Goal: Task Accomplishment & Management: Use online tool/utility

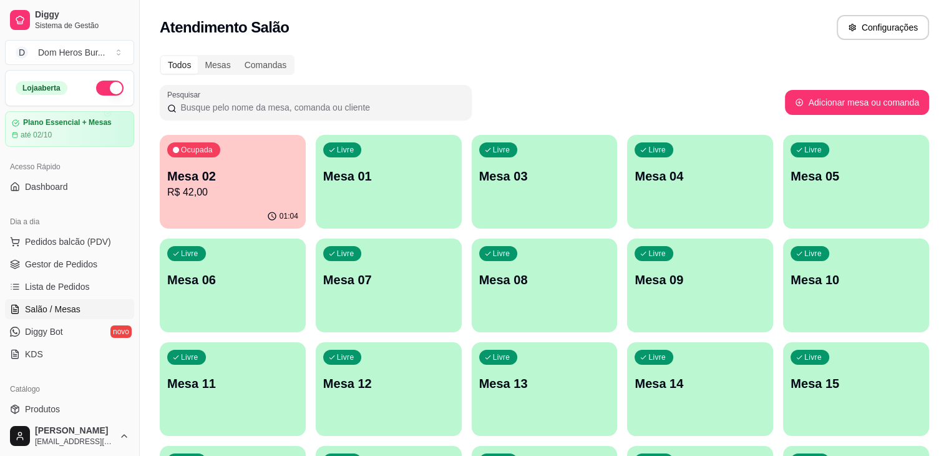
click at [407, 36] on div "Atendimento Salão Configurações" at bounding box center [544, 27] width 769 height 25
click at [241, 160] on div "Ocupada Mesa 02 R$ 42,00" at bounding box center [233, 169] width 142 height 67
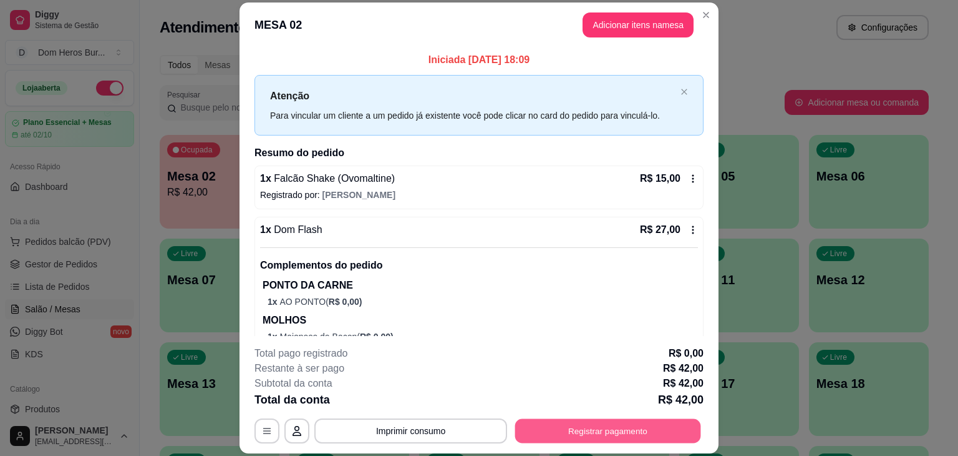
click at [560, 436] on button "Registrar pagamento" at bounding box center [608, 431] width 186 height 24
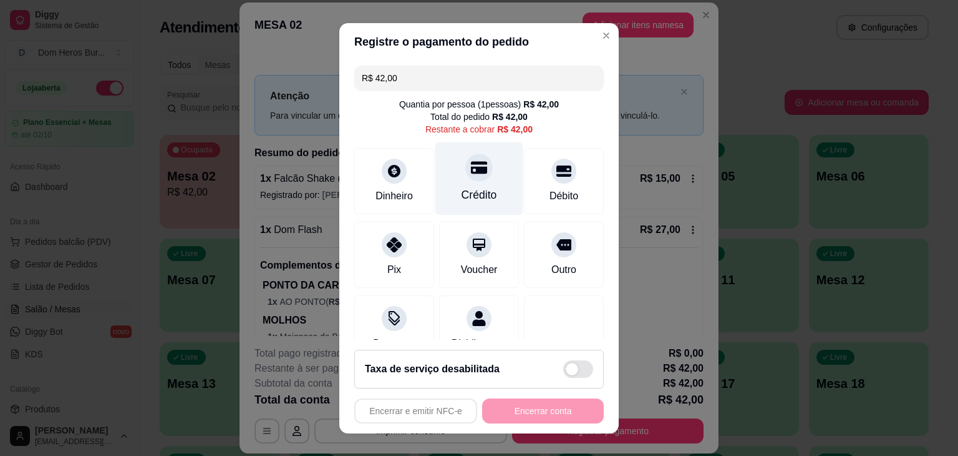
click at [462, 190] on div "Crédito" at bounding box center [480, 195] width 36 height 16
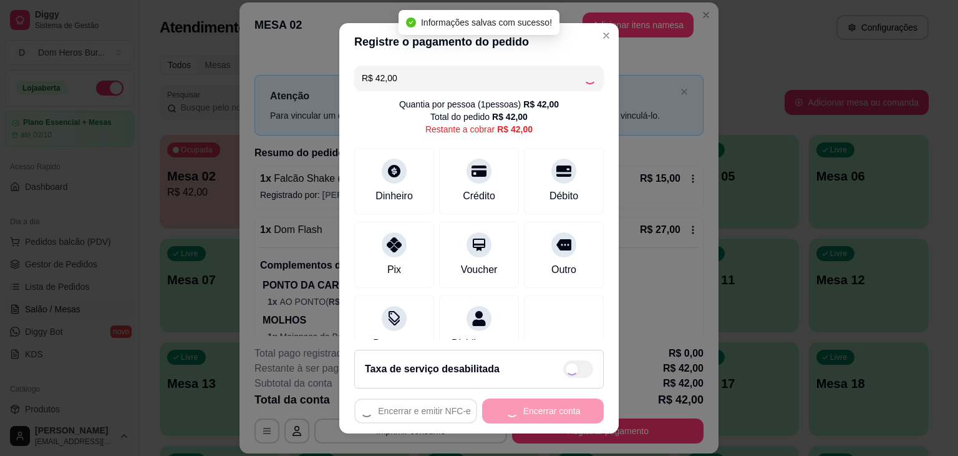
type input "R$ 0,00"
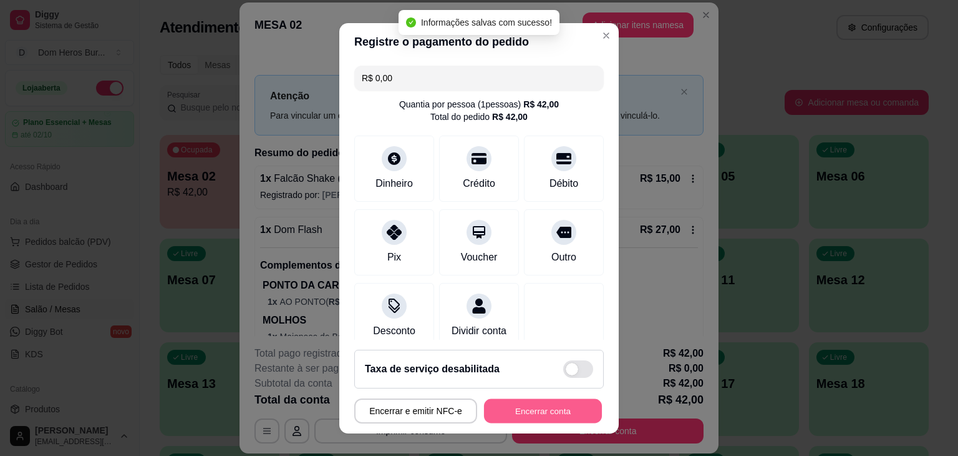
click at [520, 419] on button "Encerrar conta" at bounding box center [543, 410] width 118 height 24
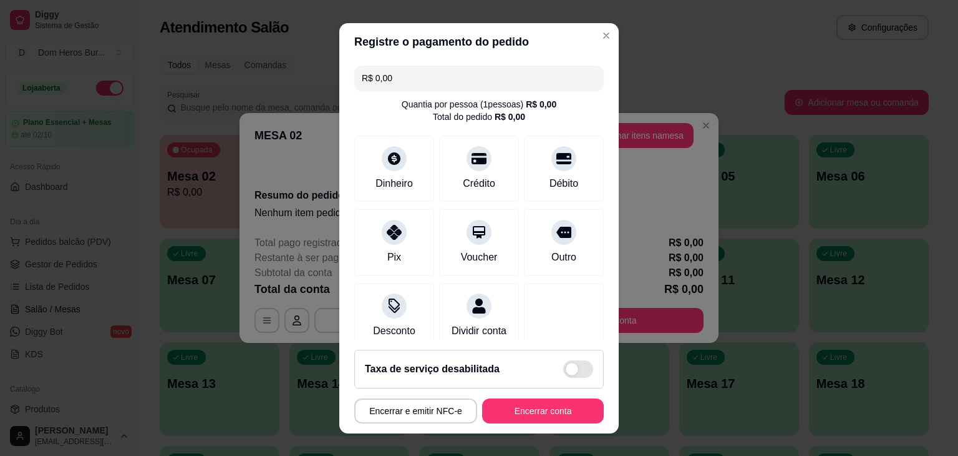
click at [354, 44] on header "Registre o pagamento do pedido" at bounding box center [479, 41] width 280 height 37
